Goal: Task Accomplishment & Management: Complete application form

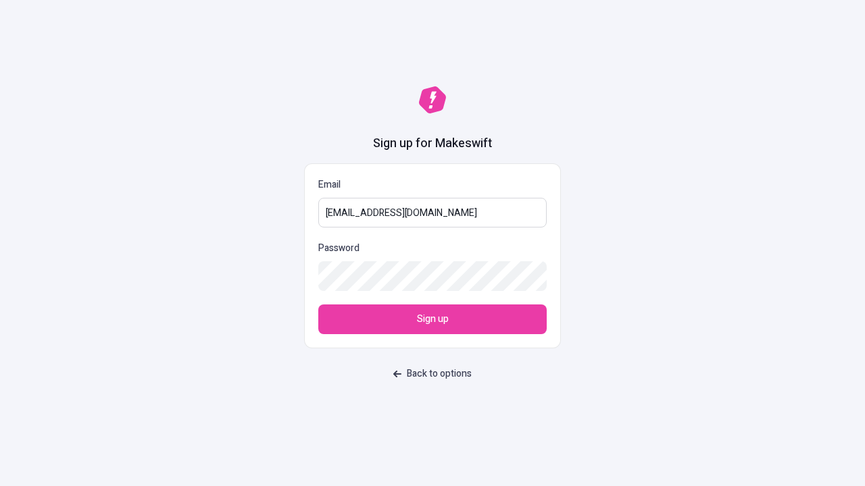
type input "[EMAIL_ADDRESS][DOMAIN_NAME]"
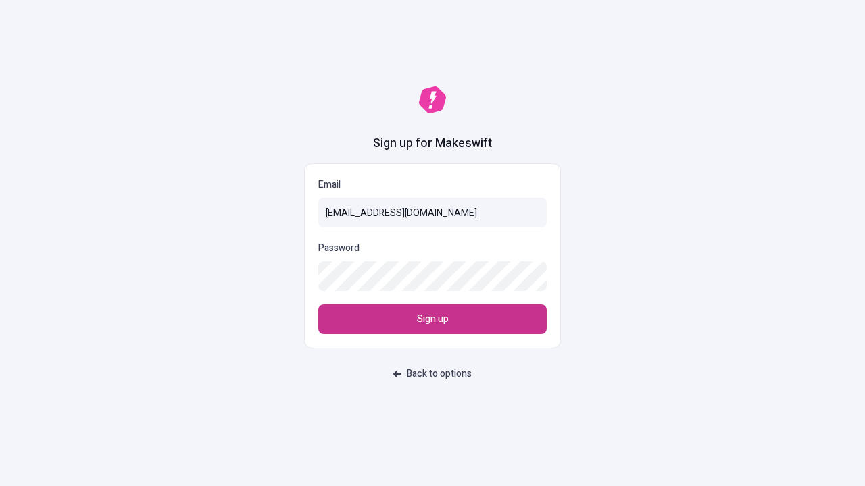
click at [432, 319] on span "Sign up" at bounding box center [433, 319] width 32 height 15
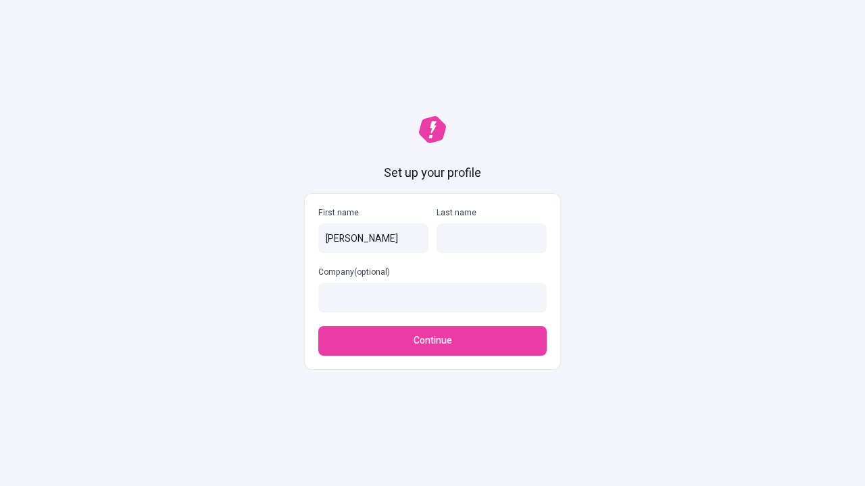
type input "Rosario"
type input "Schumm"
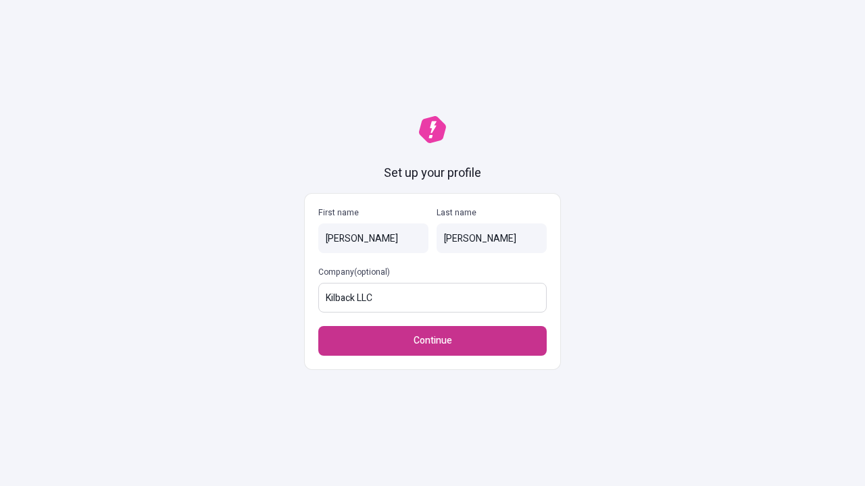
type input "Kilback LLC"
click at [432, 334] on span "Continue" at bounding box center [432, 341] width 38 height 15
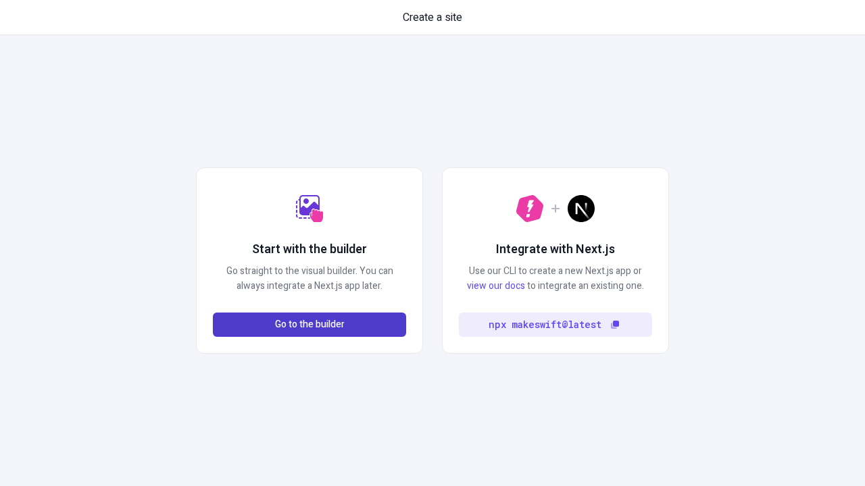
click at [309, 325] on span "Go to the builder" at bounding box center [310, 324] width 70 height 15
